Goal: Download file/media

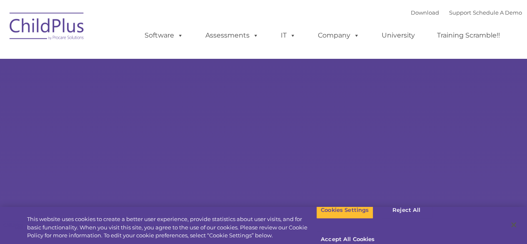
type input ""
select select "MEDIUM"
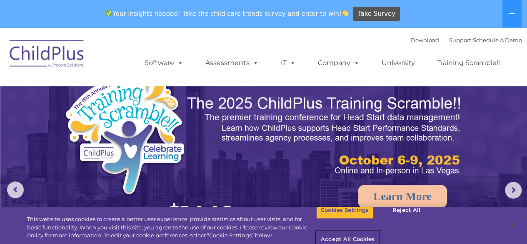
click at [379, 231] on button "Accept All Cookies" at bounding box center [347, 239] width 63 height 17
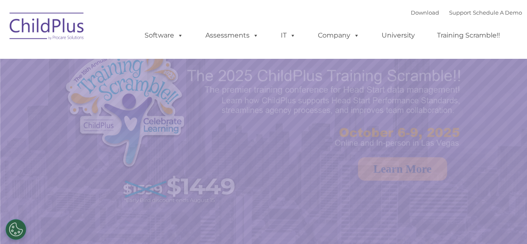
select select "MEDIUM"
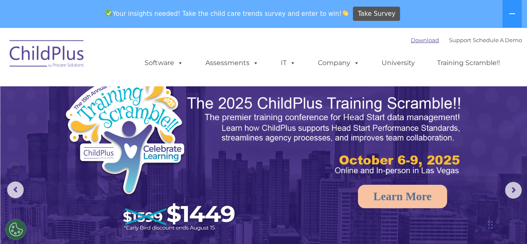
click at [410, 39] on link "Download" at bounding box center [424, 40] width 28 height 7
